Goal: Task Accomplishment & Management: Use online tool/utility

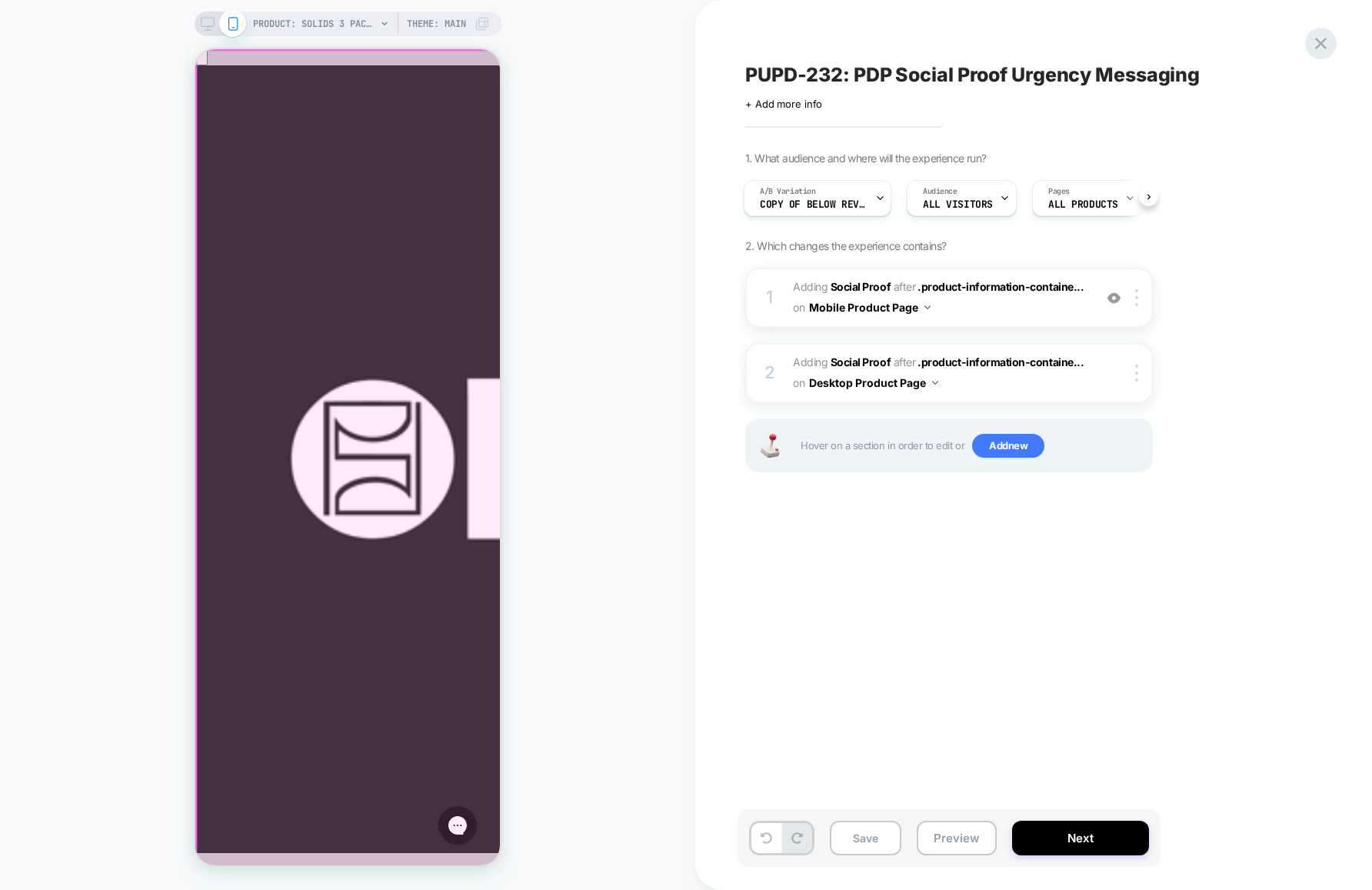
click at [1323, 41] on icon at bounding box center [1322, 44] width 12 height 12
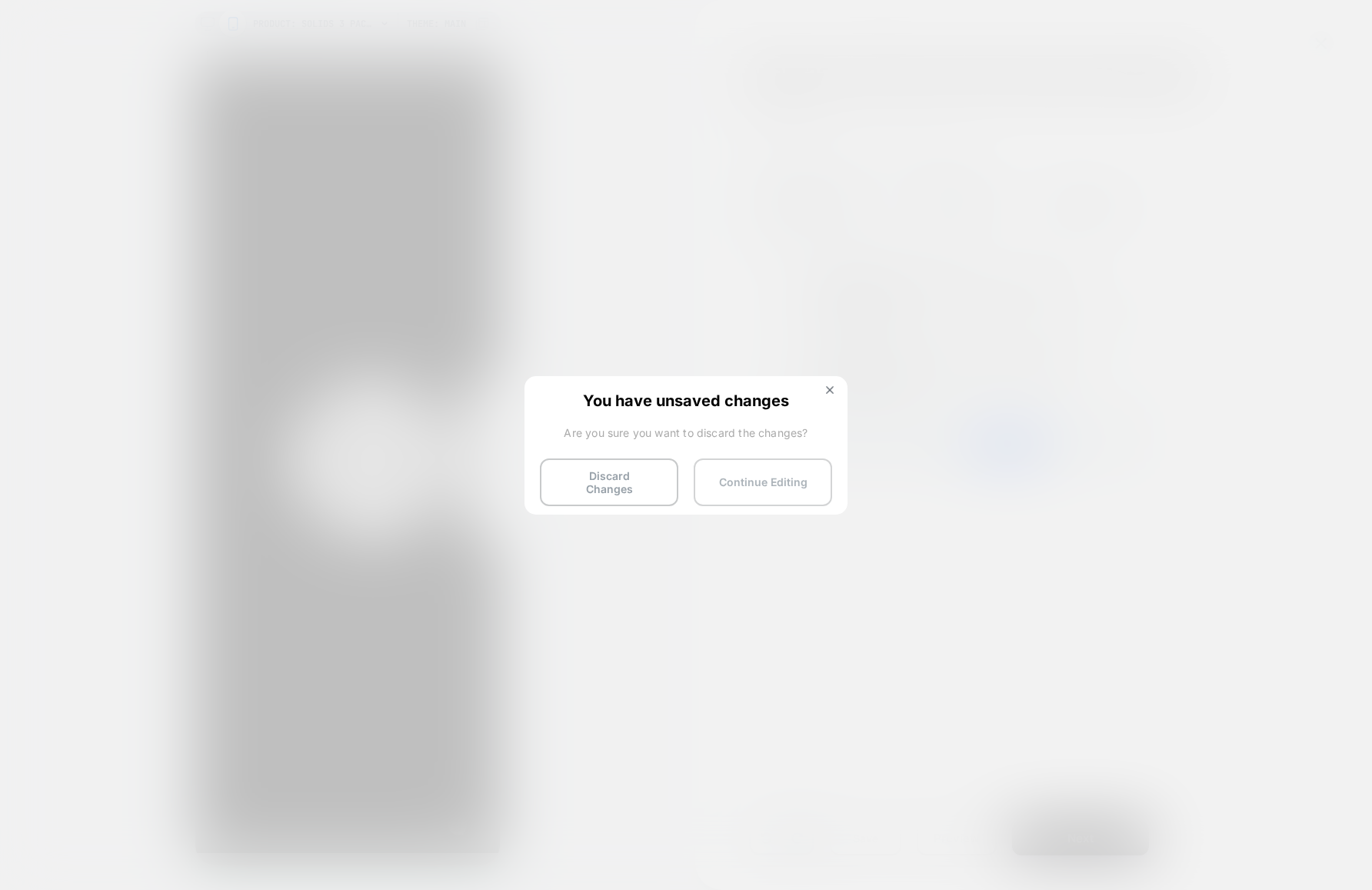
click at [755, 479] on button "Continue Editing" at bounding box center [763, 482] width 139 height 48
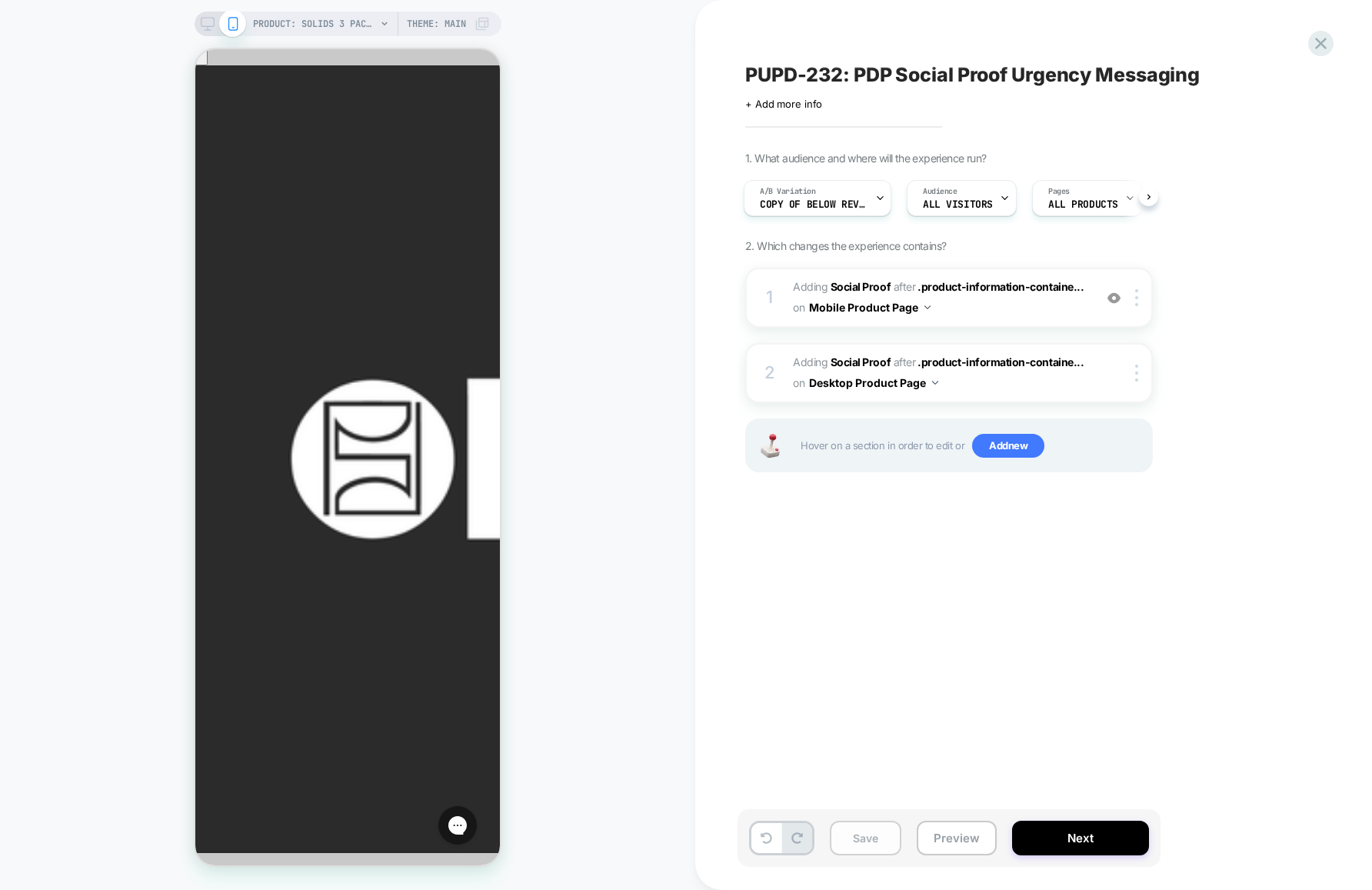
click at [873, 835] on button "Save" at bounding box center [865, 837] width 71 height 34
click at [1325, 49] on icon at bounding box center [1321, 43] width 21 height 21
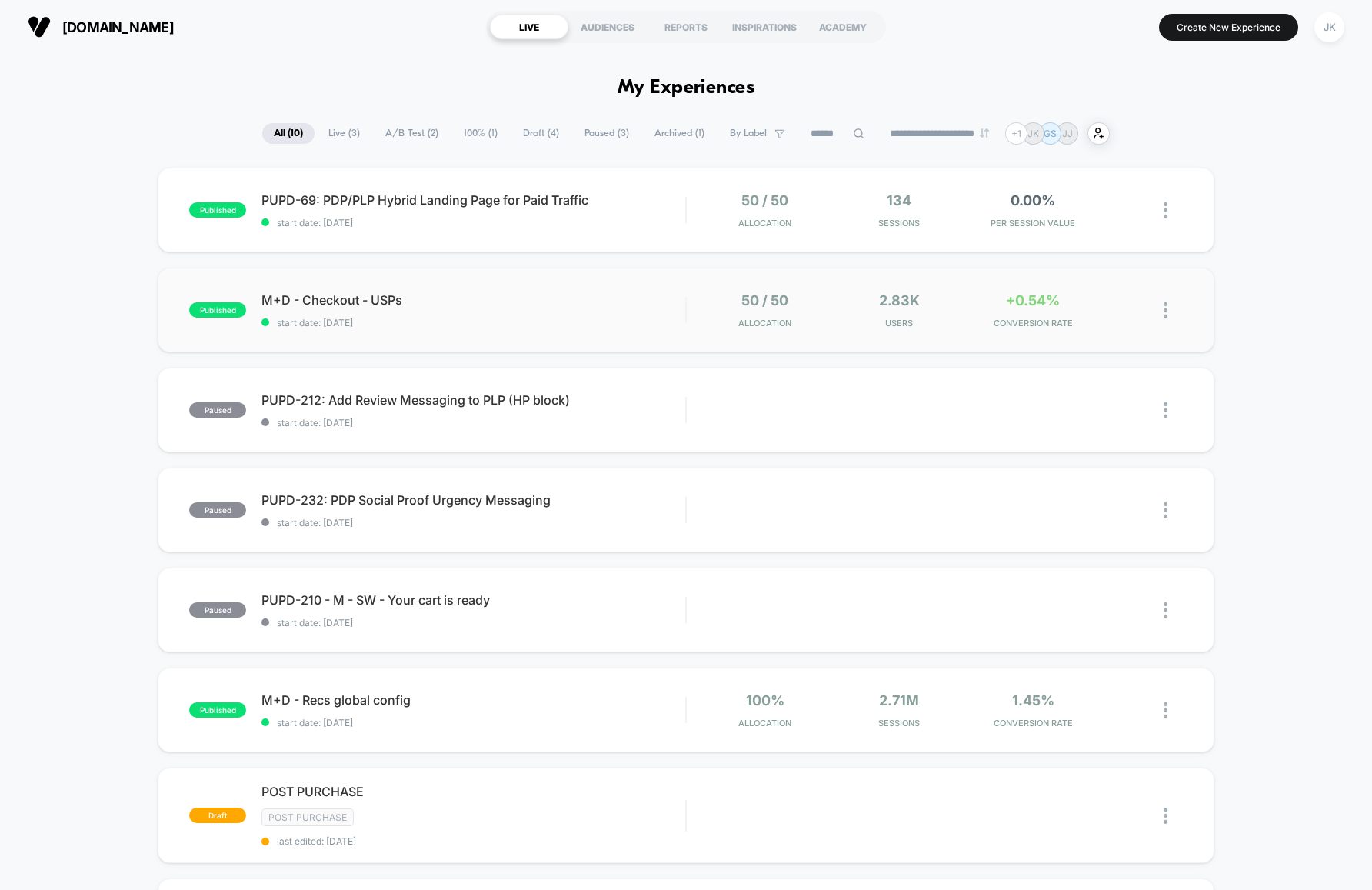
click at [592, 338] on div "published M+D - Checkout - USPs start date: [DATE] 50 / 50 Allocation 2.83k Use…" at bounding box center [686, 309] width 1057 height 85
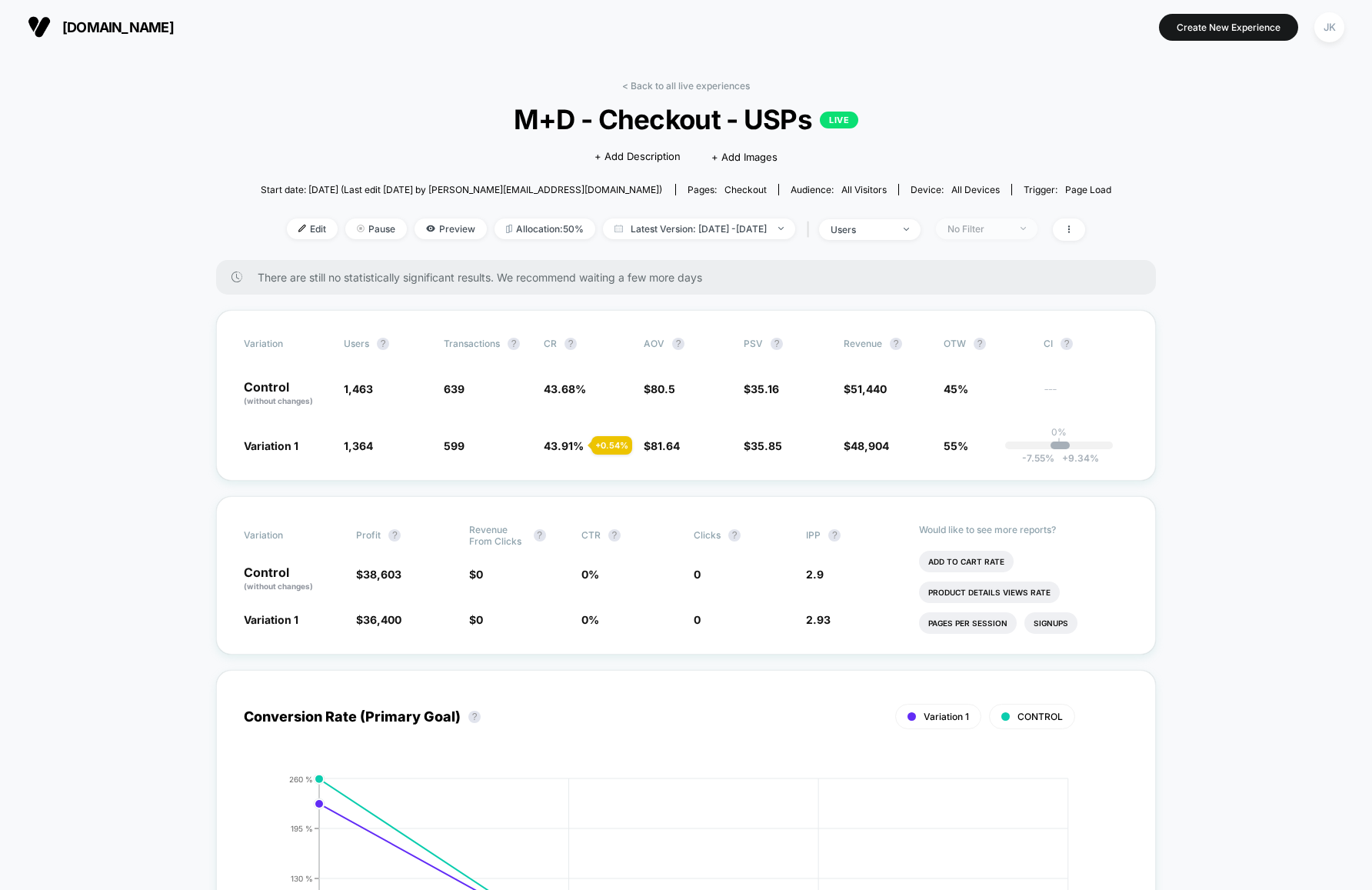
click at [990, 231] on div "No Filter" at bounding box center [978, 229] width 61 height 12
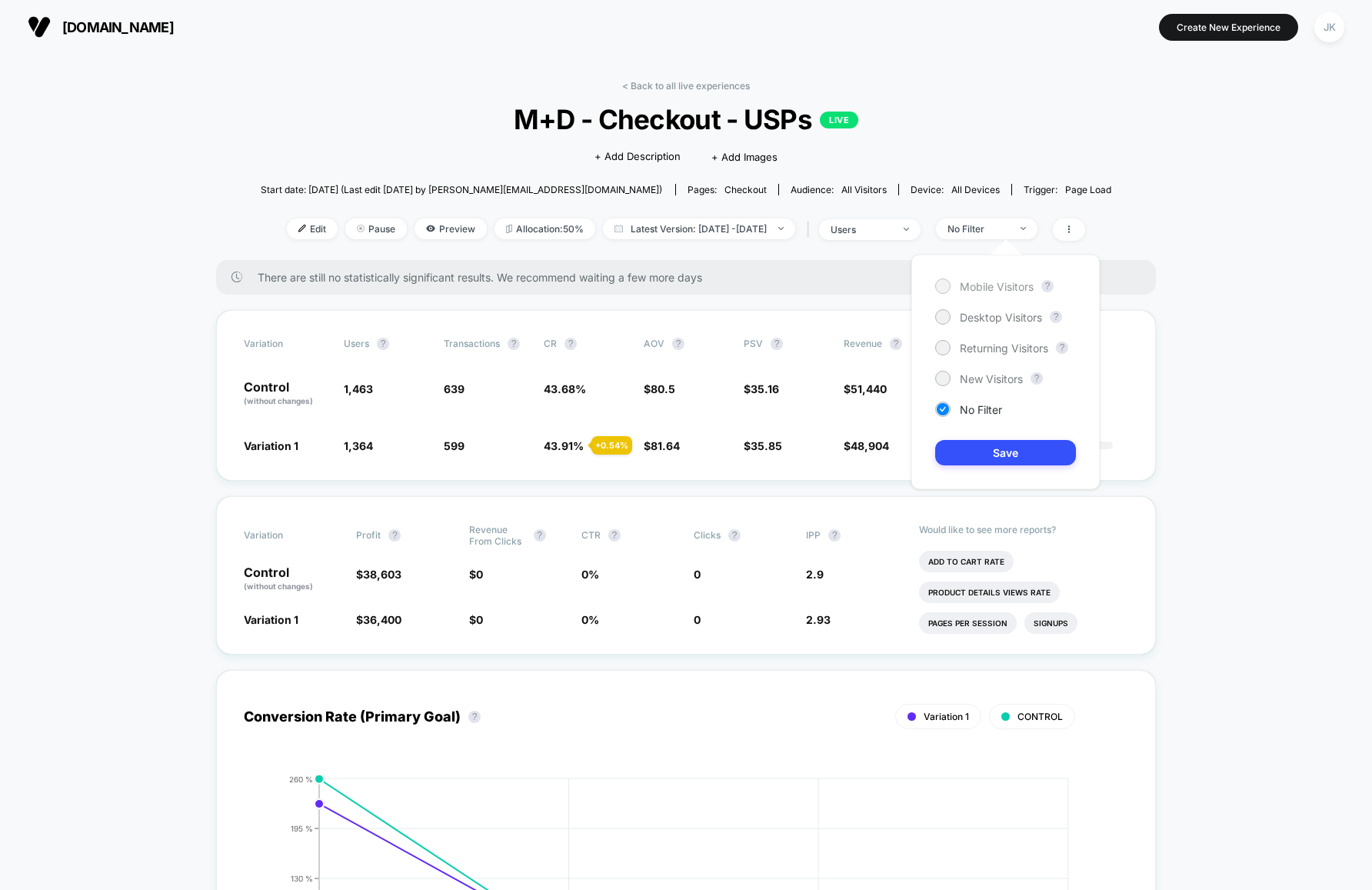
click at [982, 289] on span "Mobile Visitors" at bounding box center [997, 287] width 74 height 13
click at [1036, 457] on button "Save" at bounding box center [1005, 452] width 140 height 25
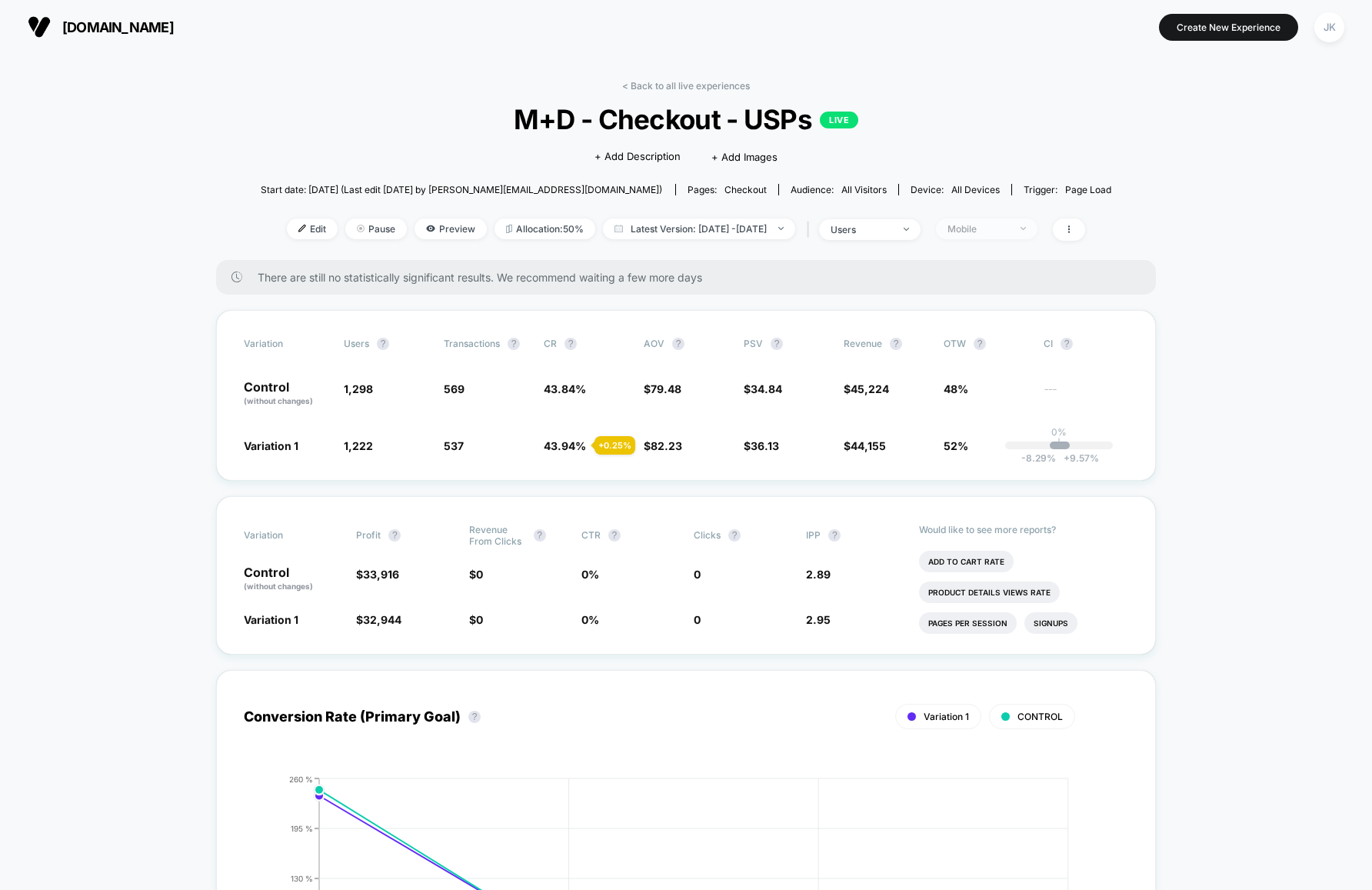
click at [984, 224] on div "Mobile" at bounding box center [978, 229] width 61 height 12
click at [983, 321] on span "Desktop Visitors" at bounding box center [1001, 318] width 82 height 13
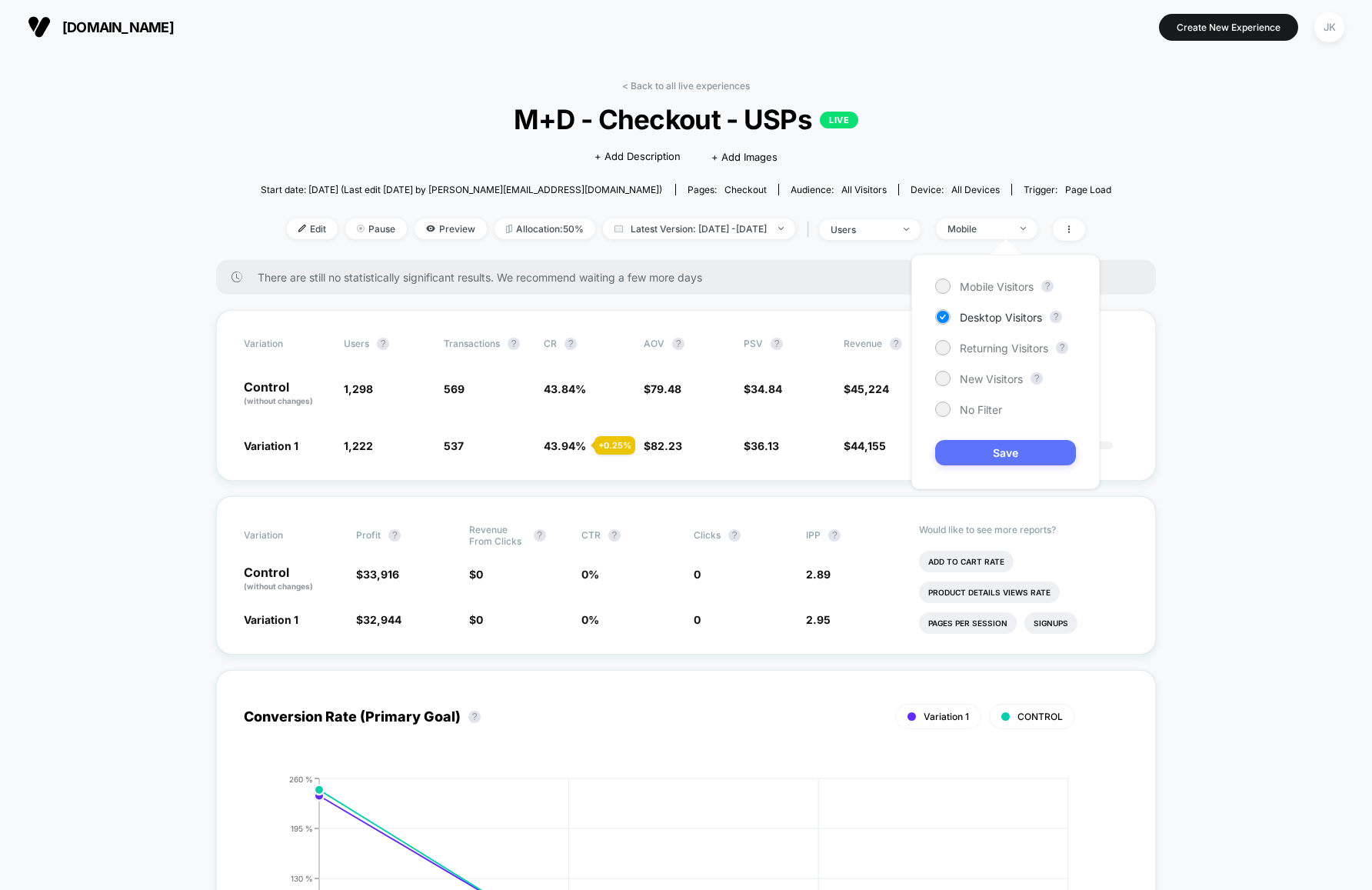
click at [1012, 448] on button "Save" at bounding box center [1005, 452] width 140 height 25
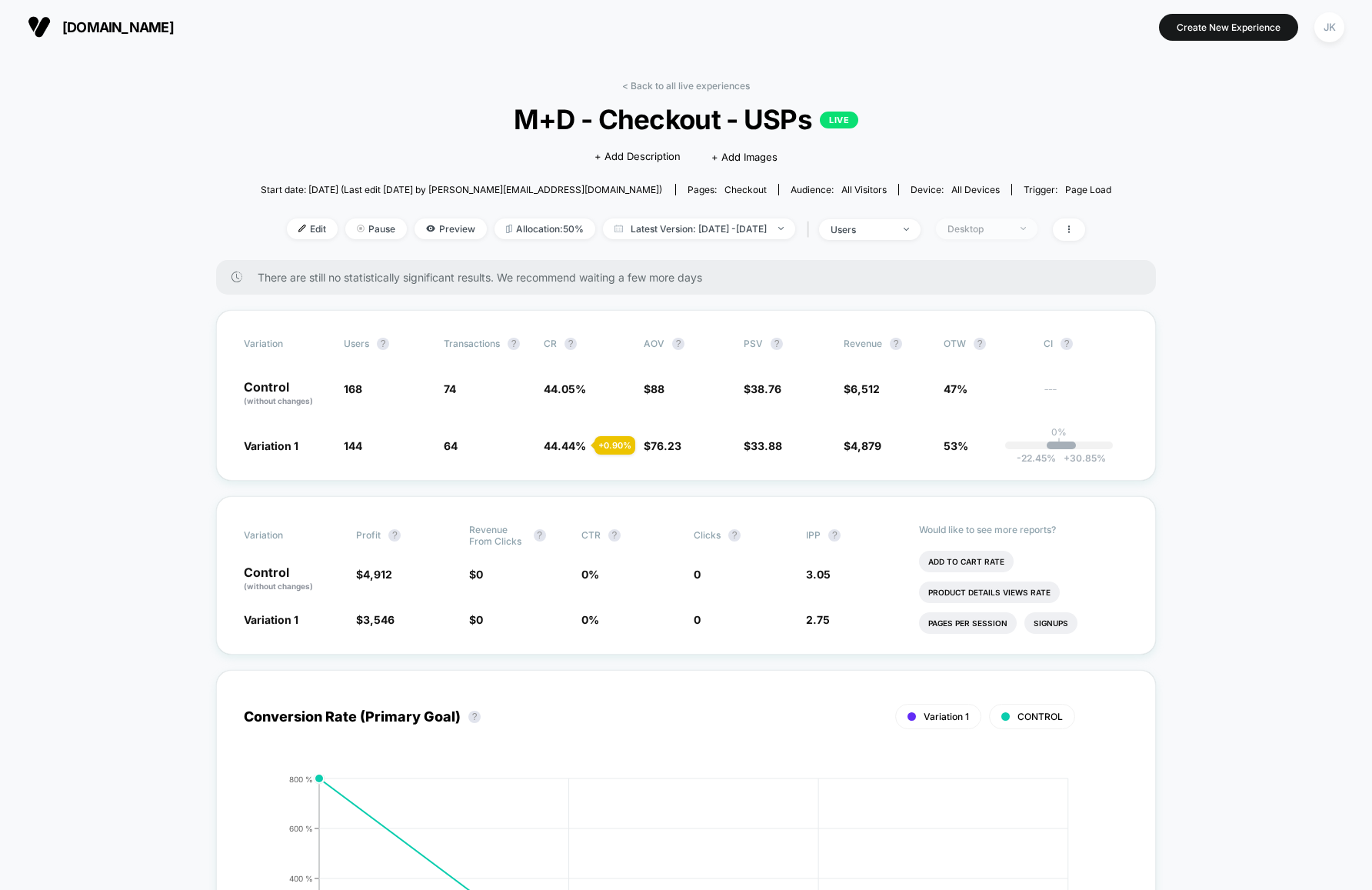
click at [994, 228] on div "Desktop" at bounding box center [978, 229] width 61 height 12
click at [1005, 350] on span "Returning Visitors" at bounding box center [1004, 348] width 88 height 13
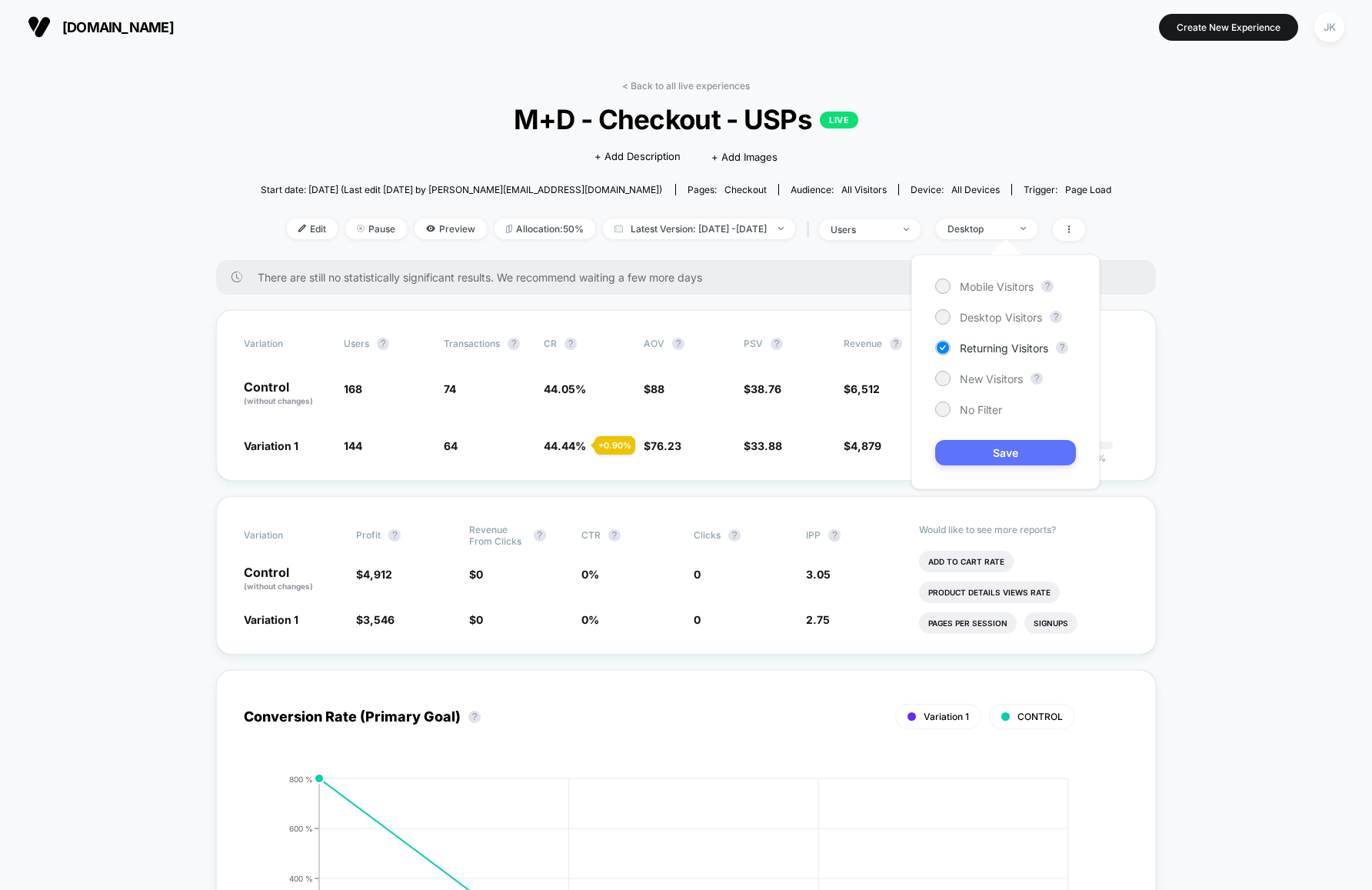
click at [1017, 457] on button "Save" at bounding box center [1005, 452] width 140 height 25
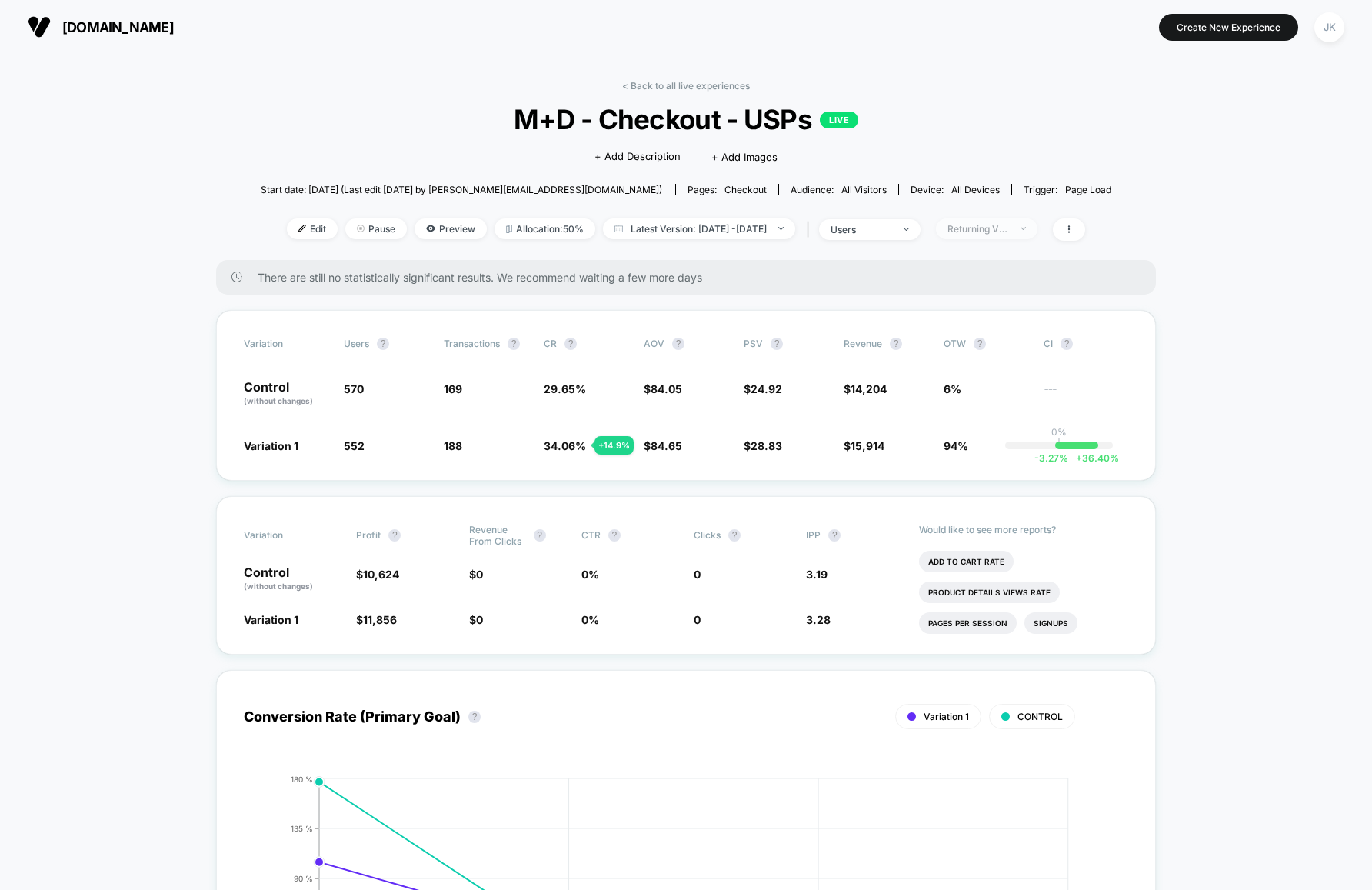
click at [1009, 234] on div "Returning Visitors" at bounding box center [978, 229] width 61 height 12
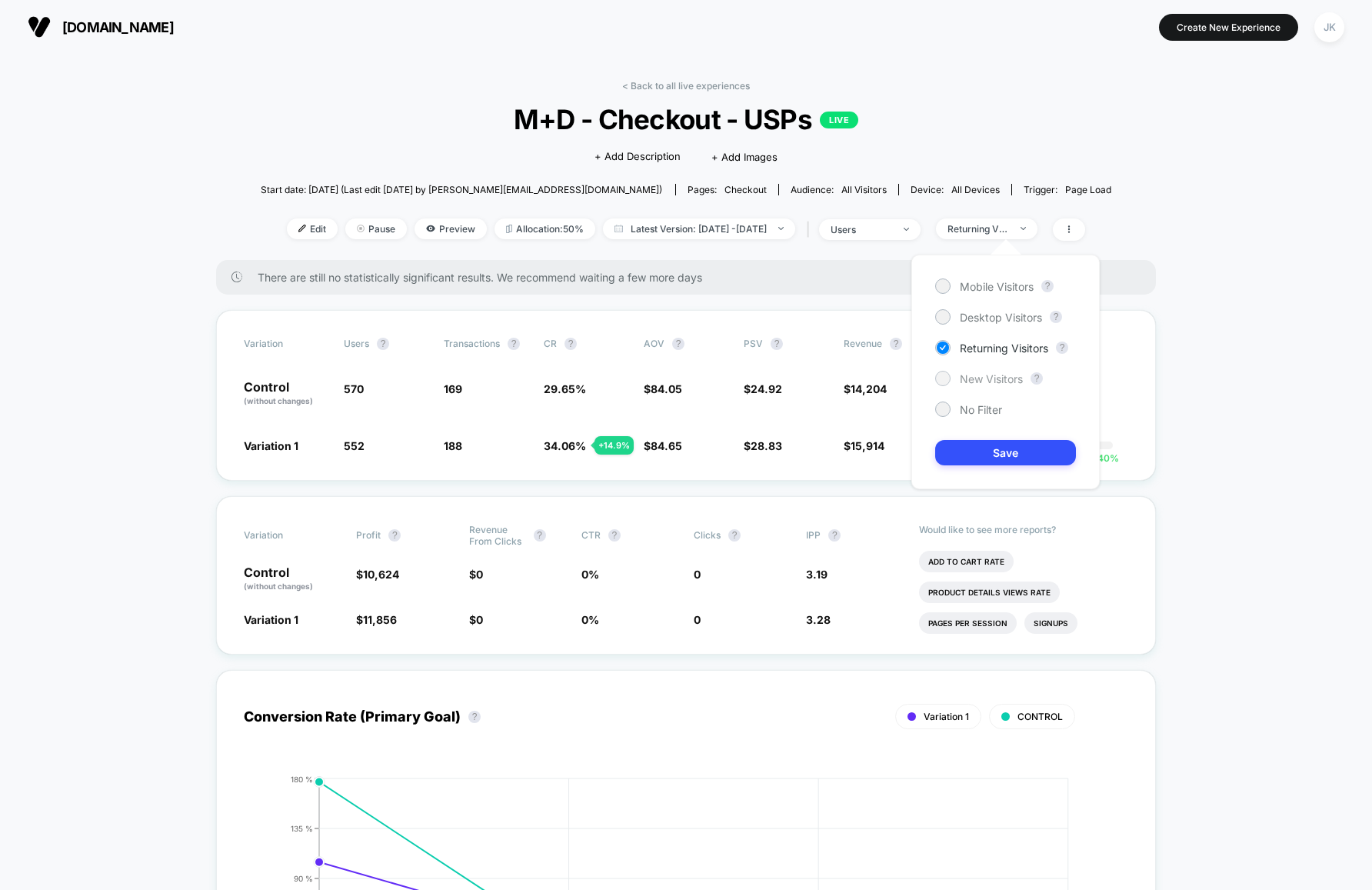
click at [989, 379] on span "New Visitors" at bounding box center [991, 379] width 63 height 13
click at [1016, 449] on button "Save" at bounding box center [1005, 452] width 140 height 25
